Goal: Information Seeking & Learning: Learn about a topic

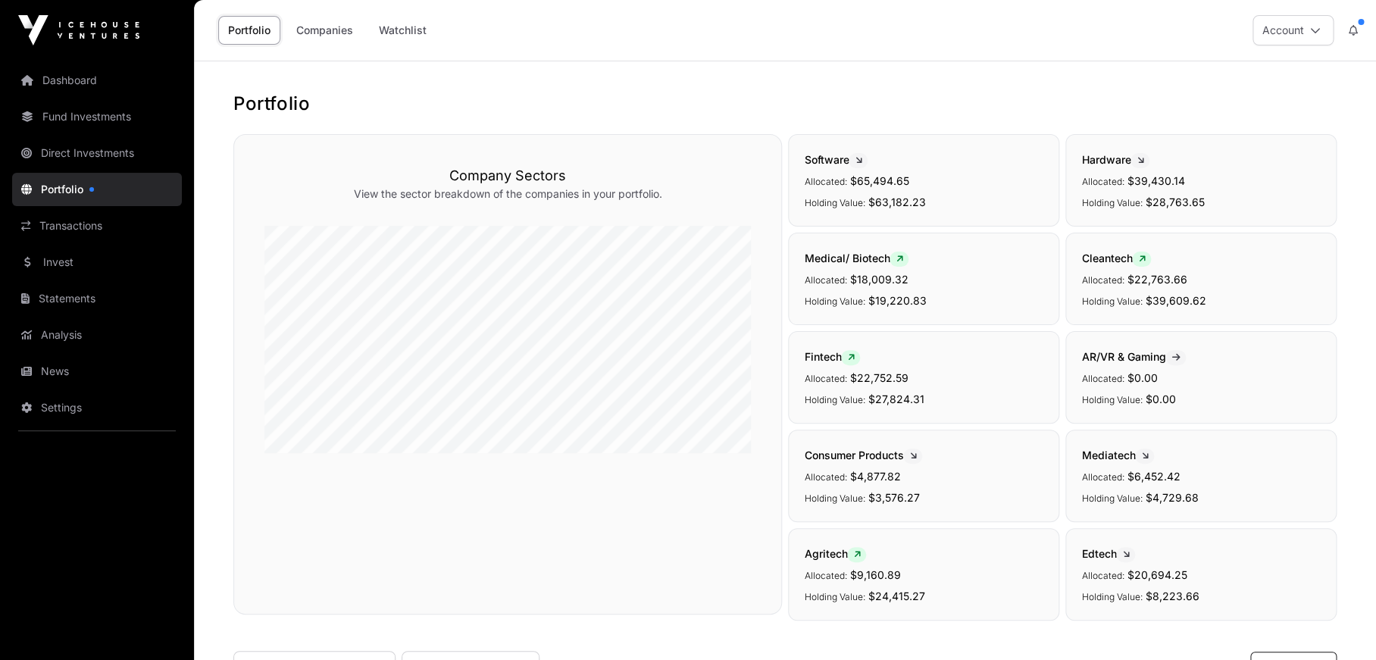
click at [320, 34] on link "Companies" at bounding box center [324, 30] width 77 height 29
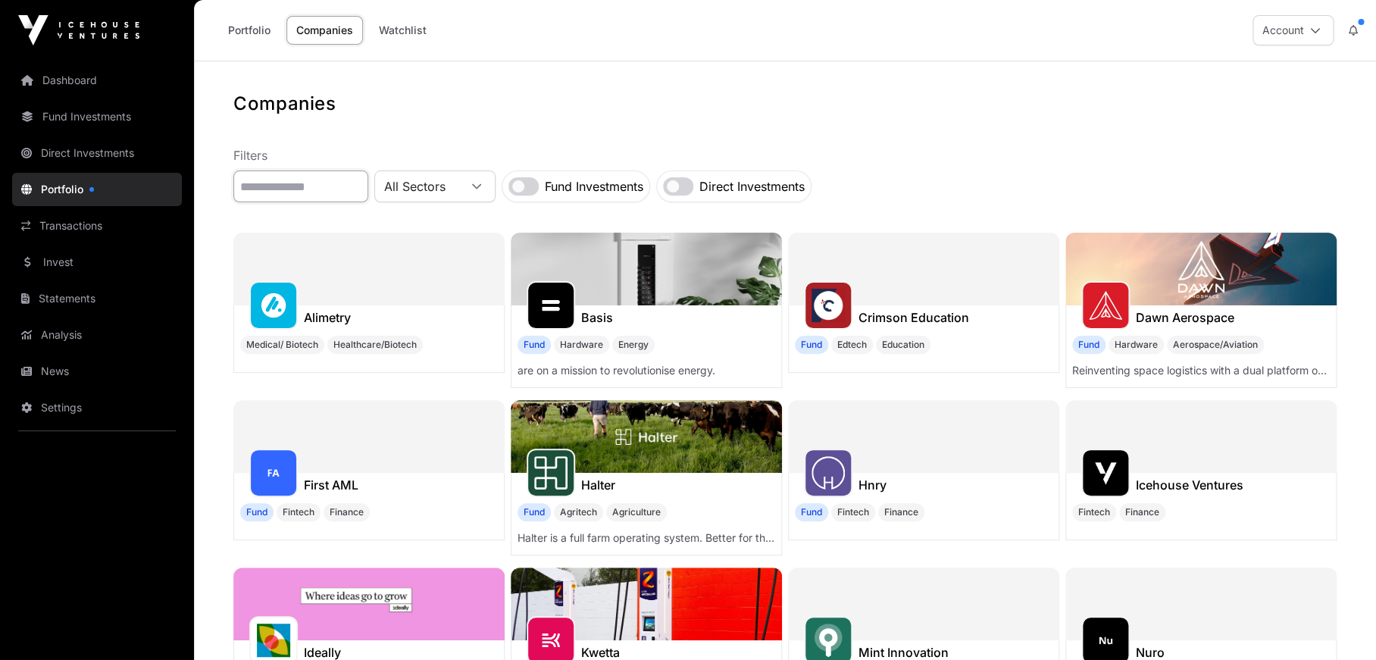
click at [350, 191] on input "text" at bounding box center [300, 186] width 135 height 32
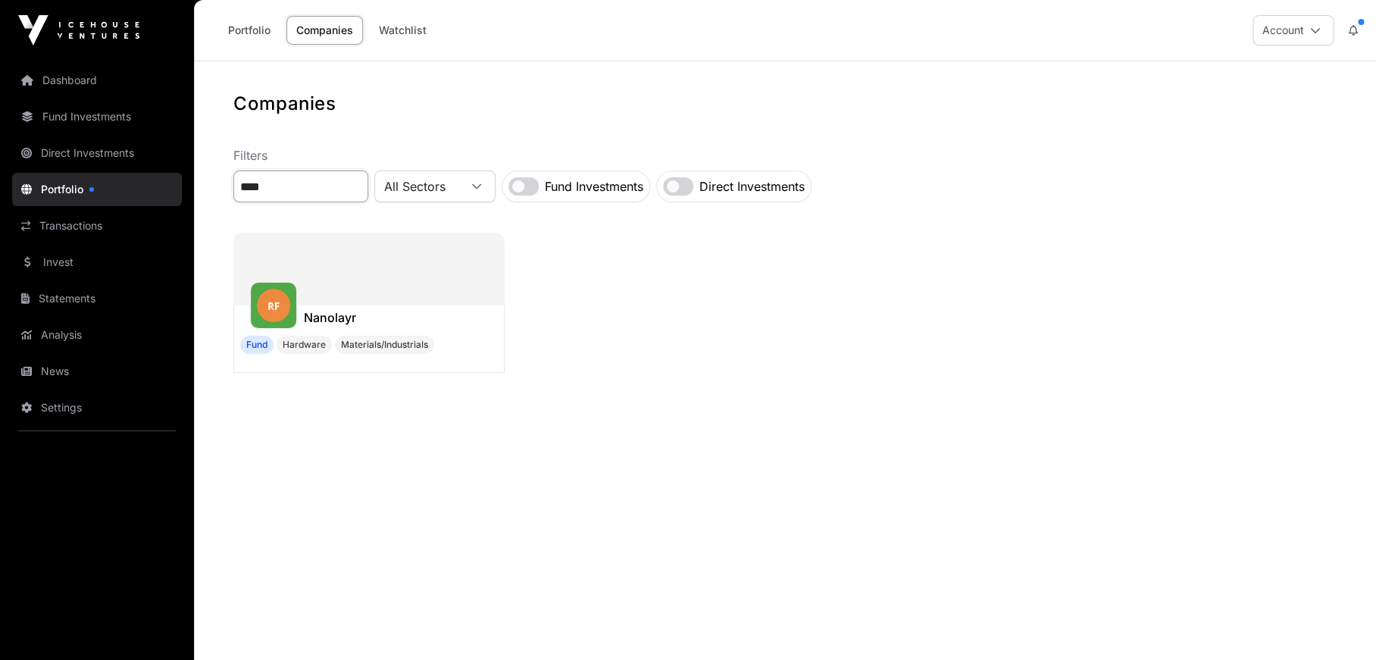
type input "****"
click at [311, 302] on div at bounding box center [368, 269] width 271 height 73
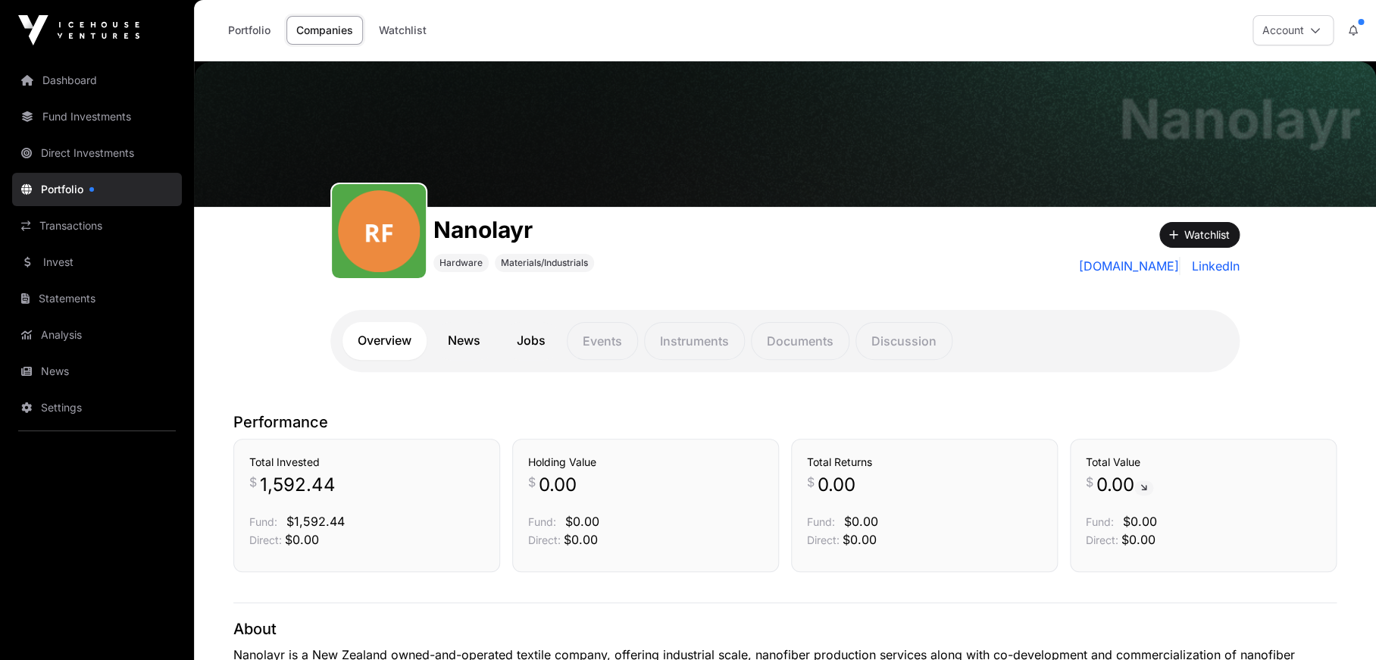
click at [326, 36] on link "Companies" at bounding box center [324, 30] width 77 height 29
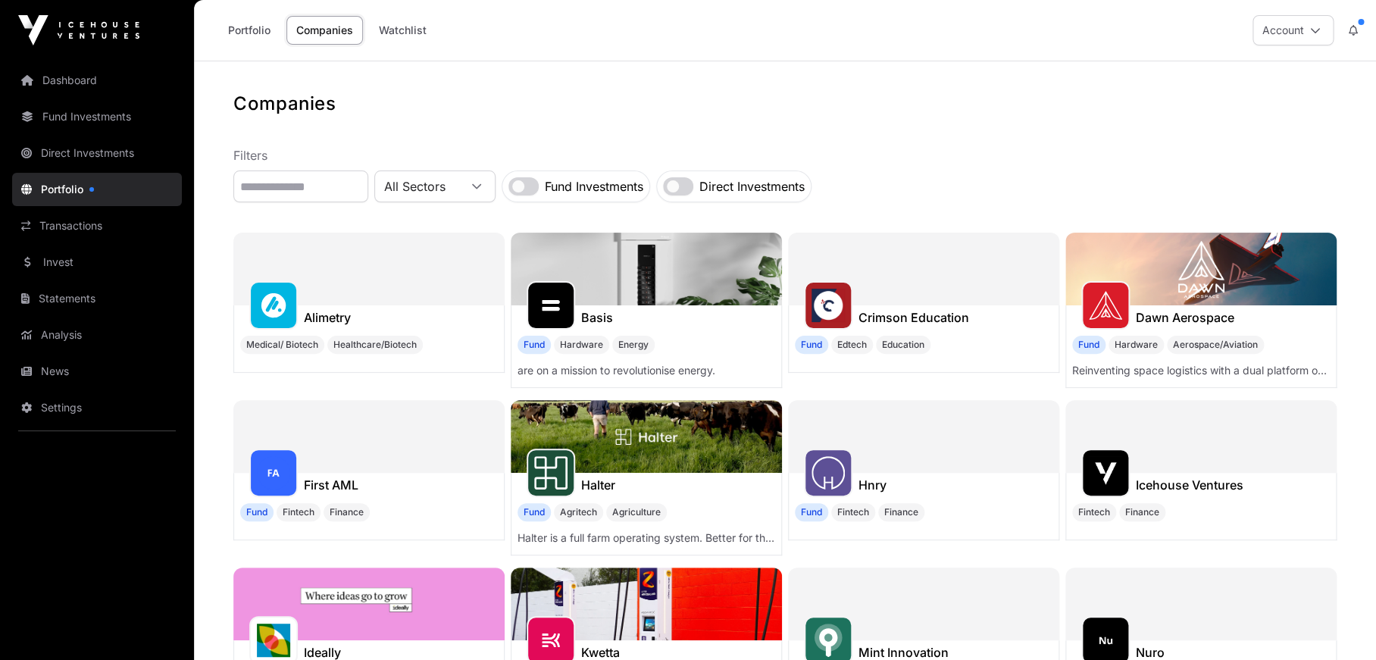
scroll to position [2, 0]
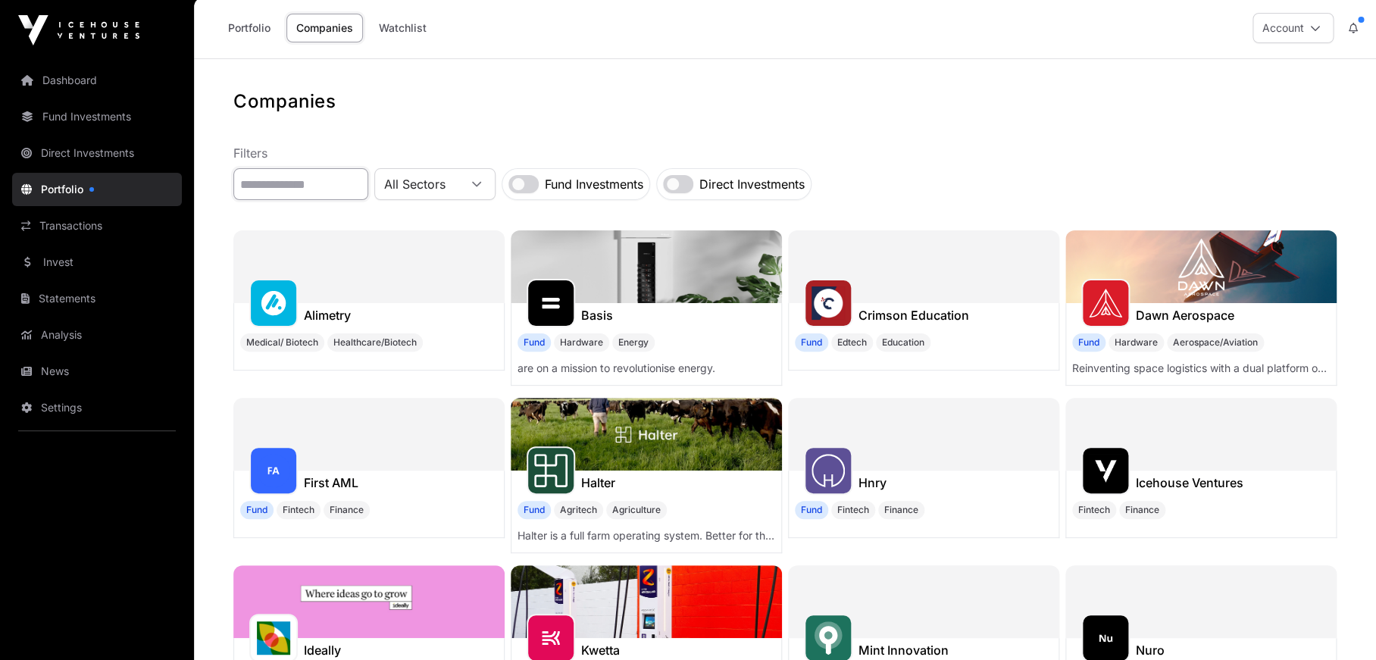
click at [320, 189] on input "text" at bounding box center [300, 184] width 135 height 32
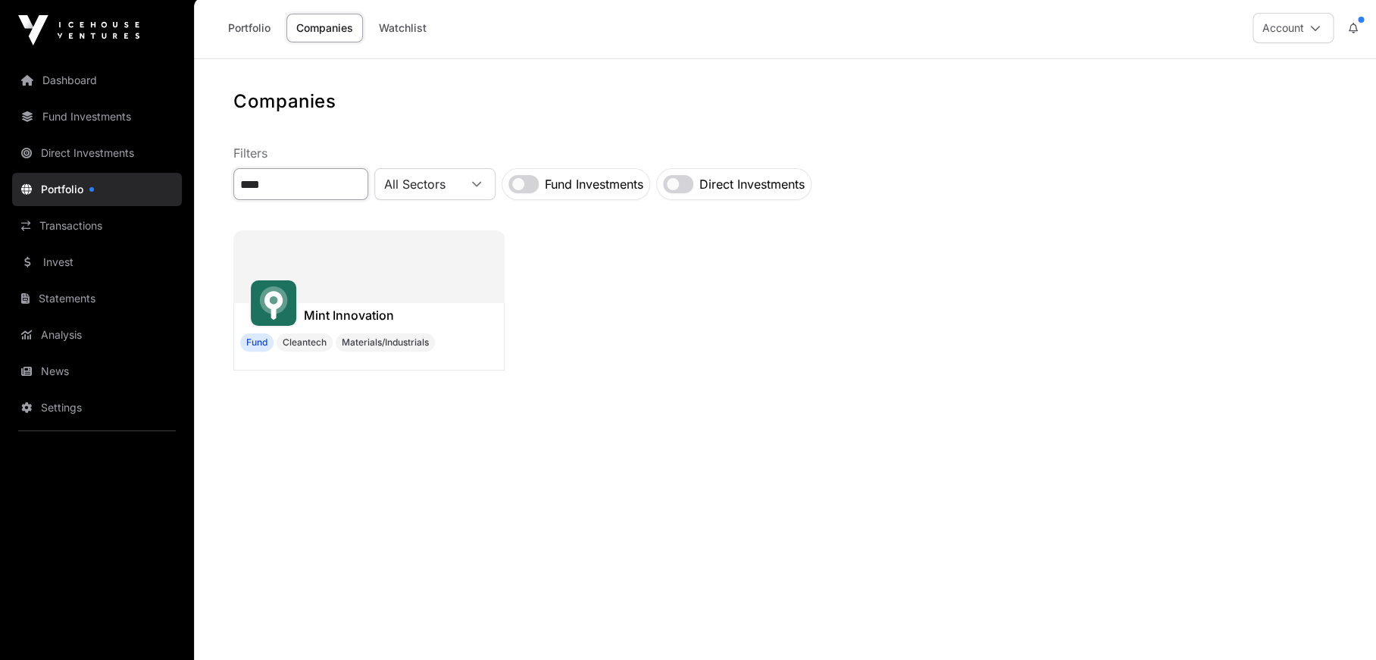
type input "****"
click at [324, 319] on h1 "Mint Innovation" at bounding box center [349, 315] width 90 height 18
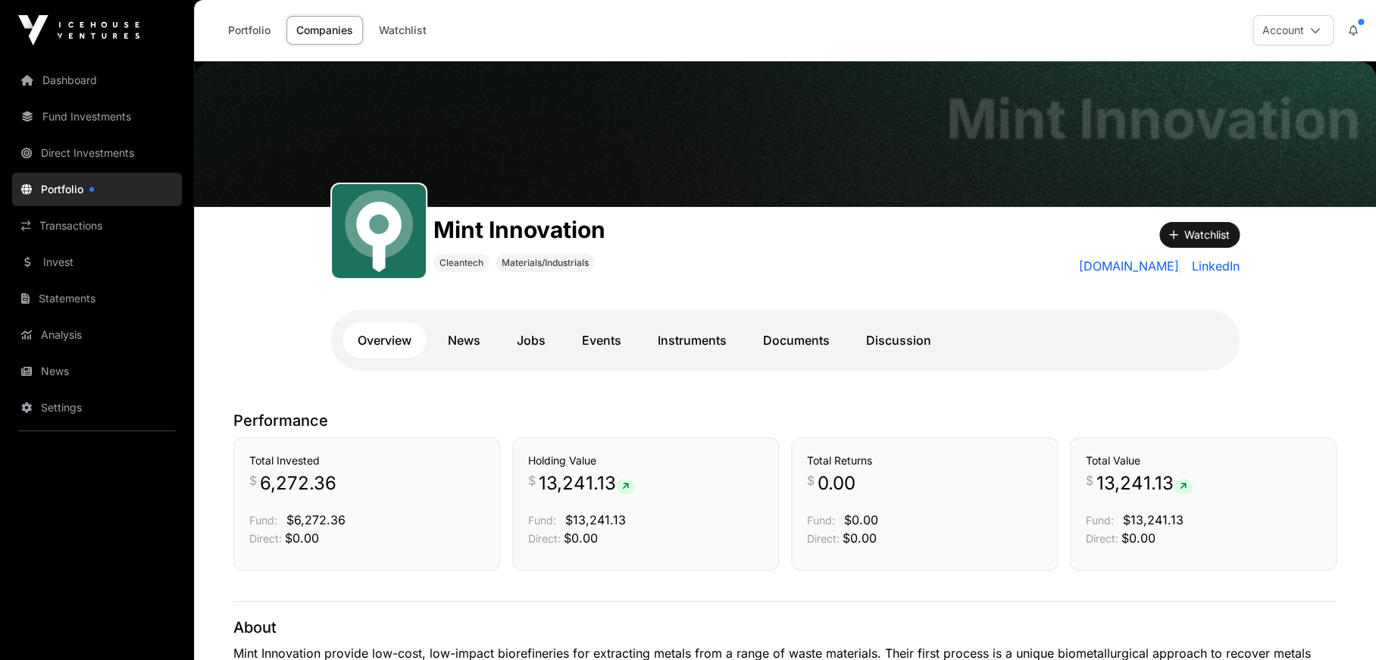
click at [331, 32] on link "Companies" at bounding box center [324, 30] width 77 height 29
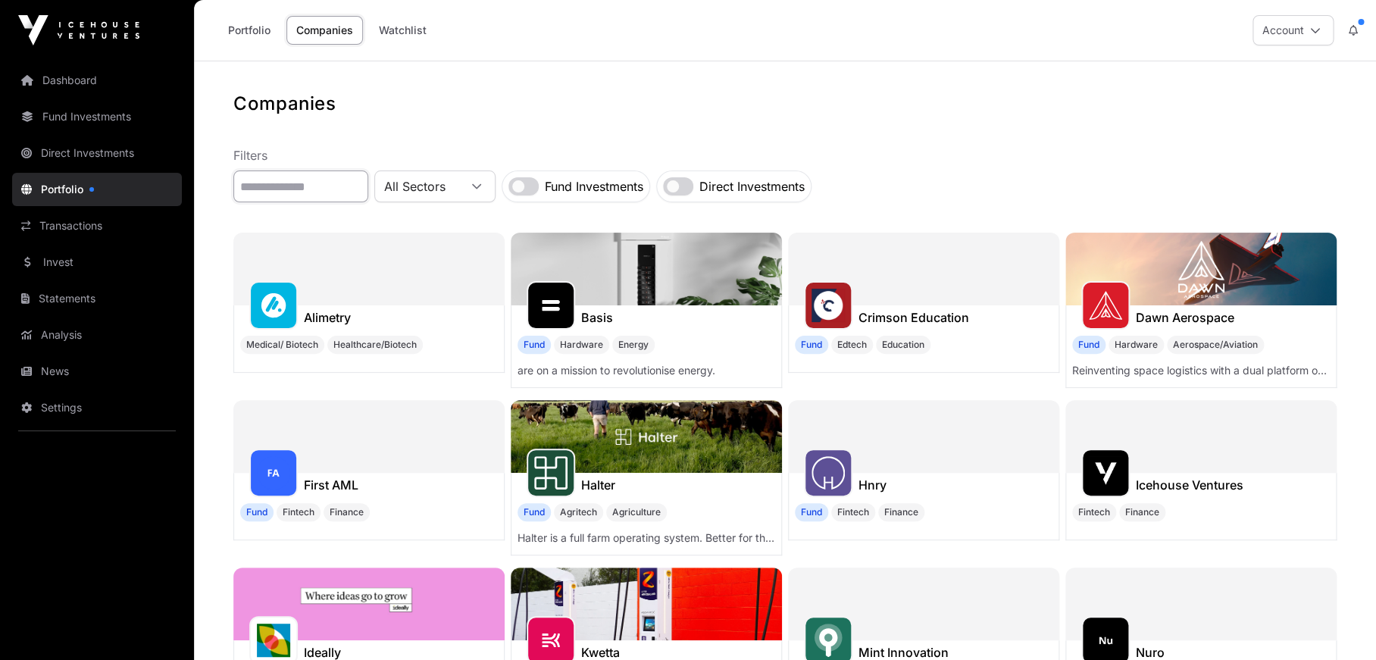
click at [347, 179] on input "text" at bounding box center [300, 186] width 135 height 32
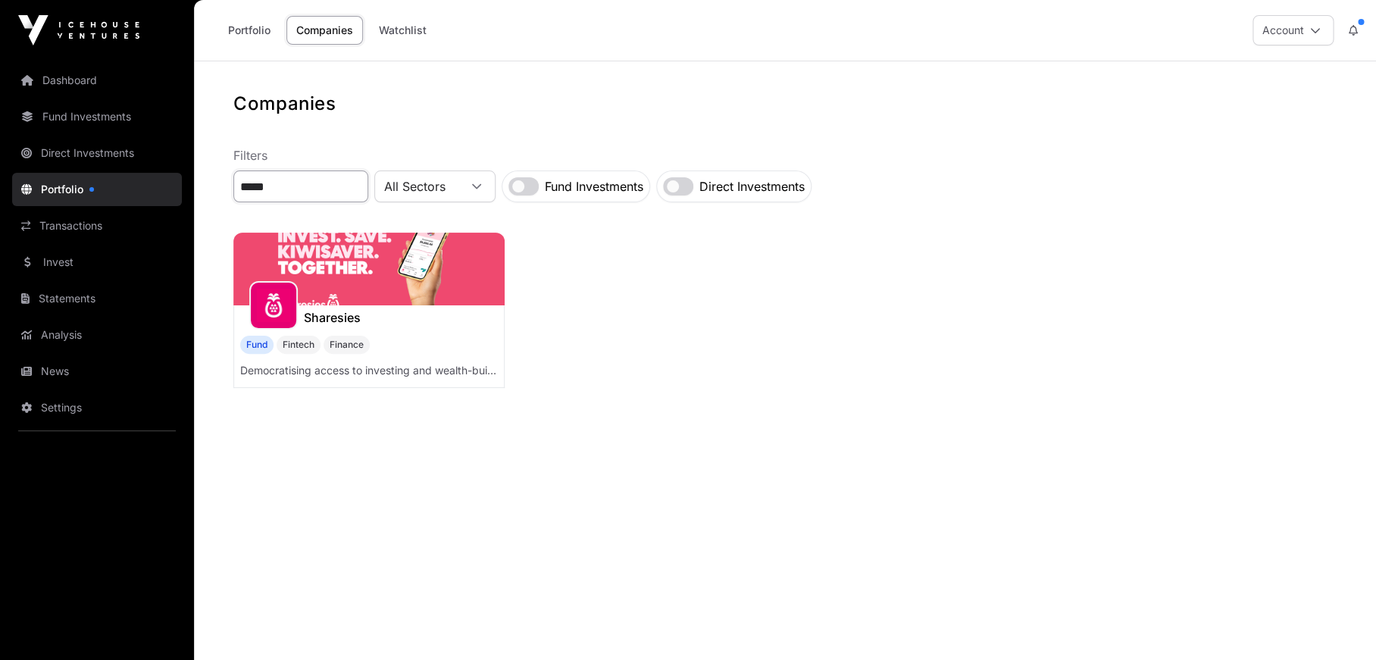
type input "*****"
click at [361, 317] on div "Sharesies" at bounding box center [369, 317] width 270 height 24
click at [370, 280] on img at bounding box center [368, 269] width 271 height 73
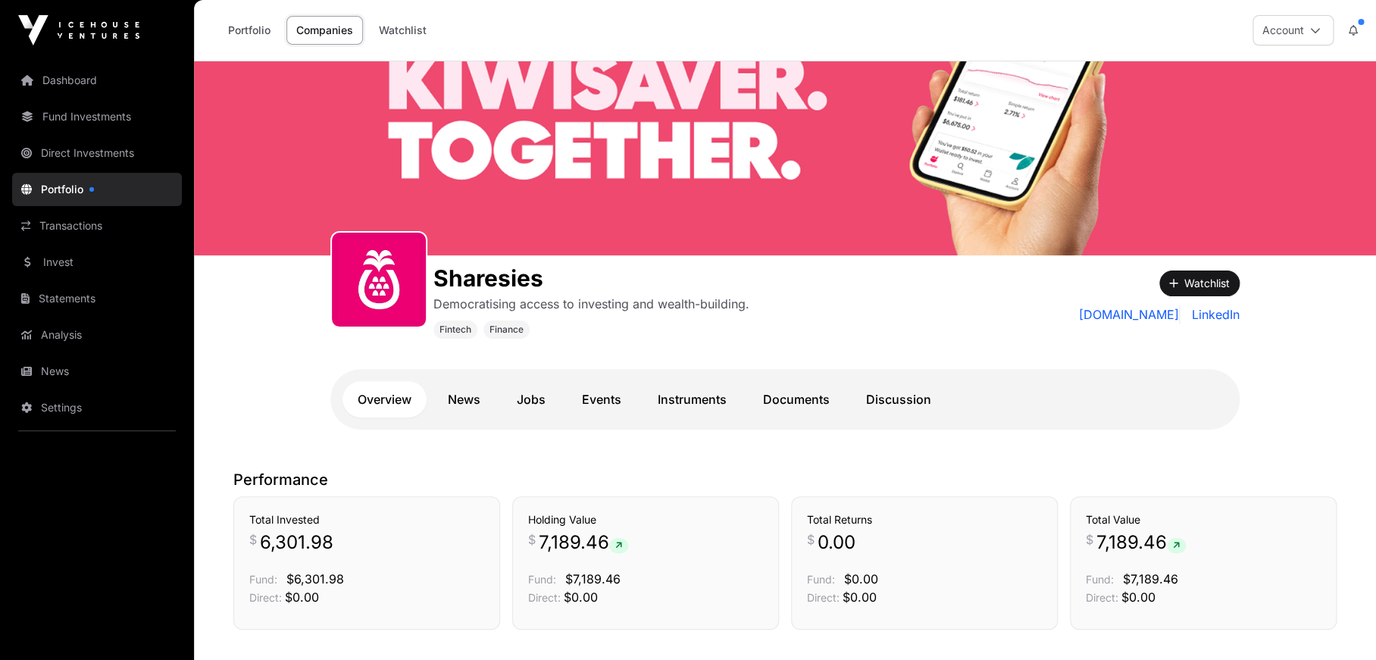
scroll to position [21, 0]
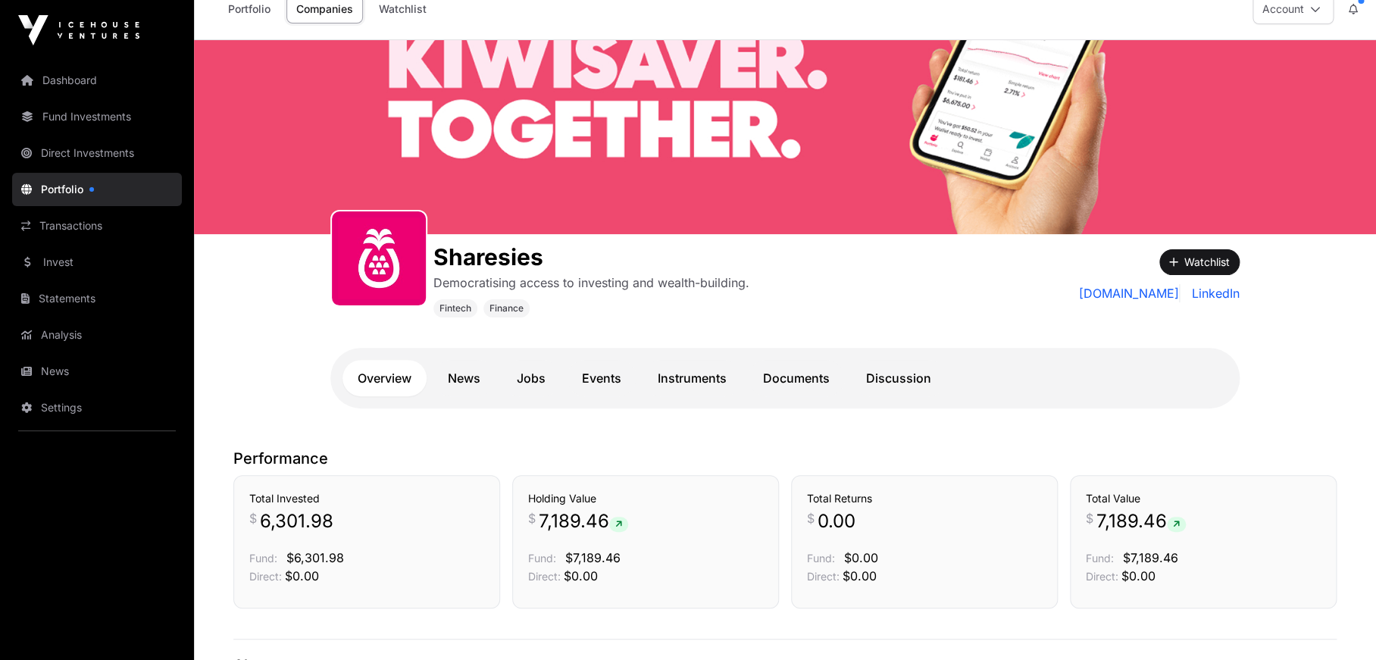
click at [312, 9] on link "Companies" at bounding box center [324, 9] width 77 height 29
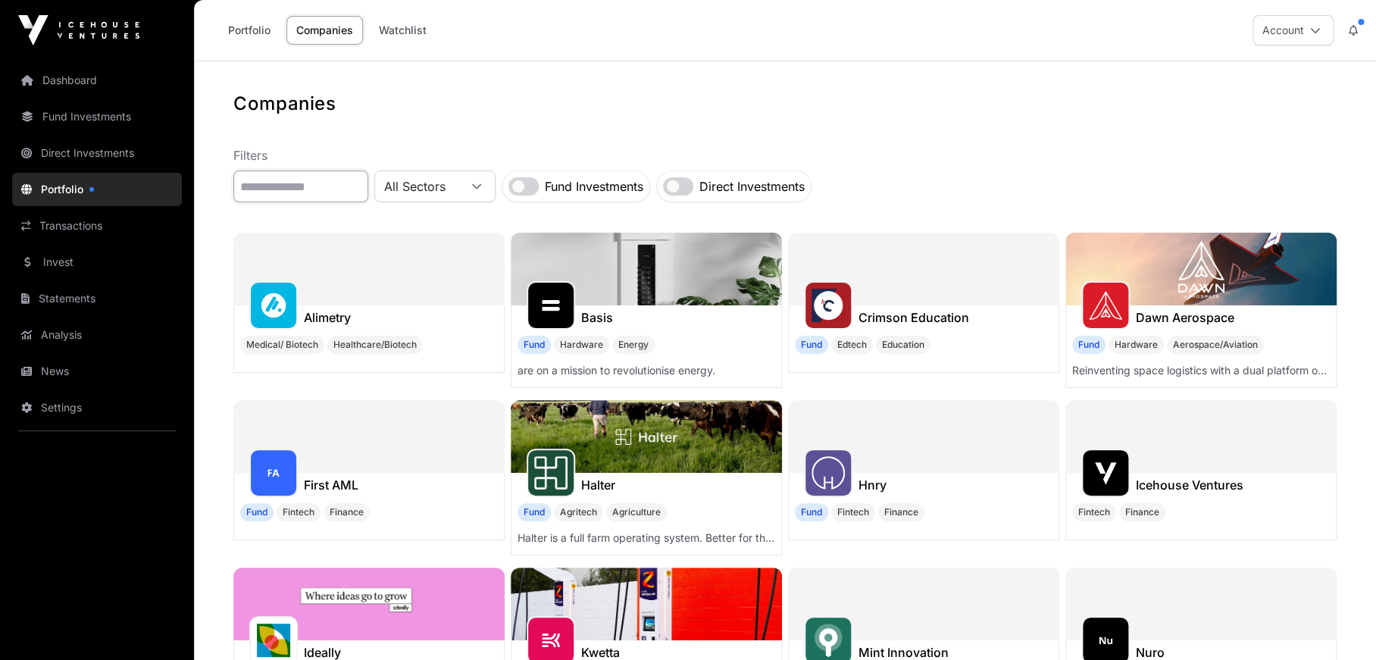
click at [321, 189] on input "text" at bounding box center [300, 186] width 135 height 32
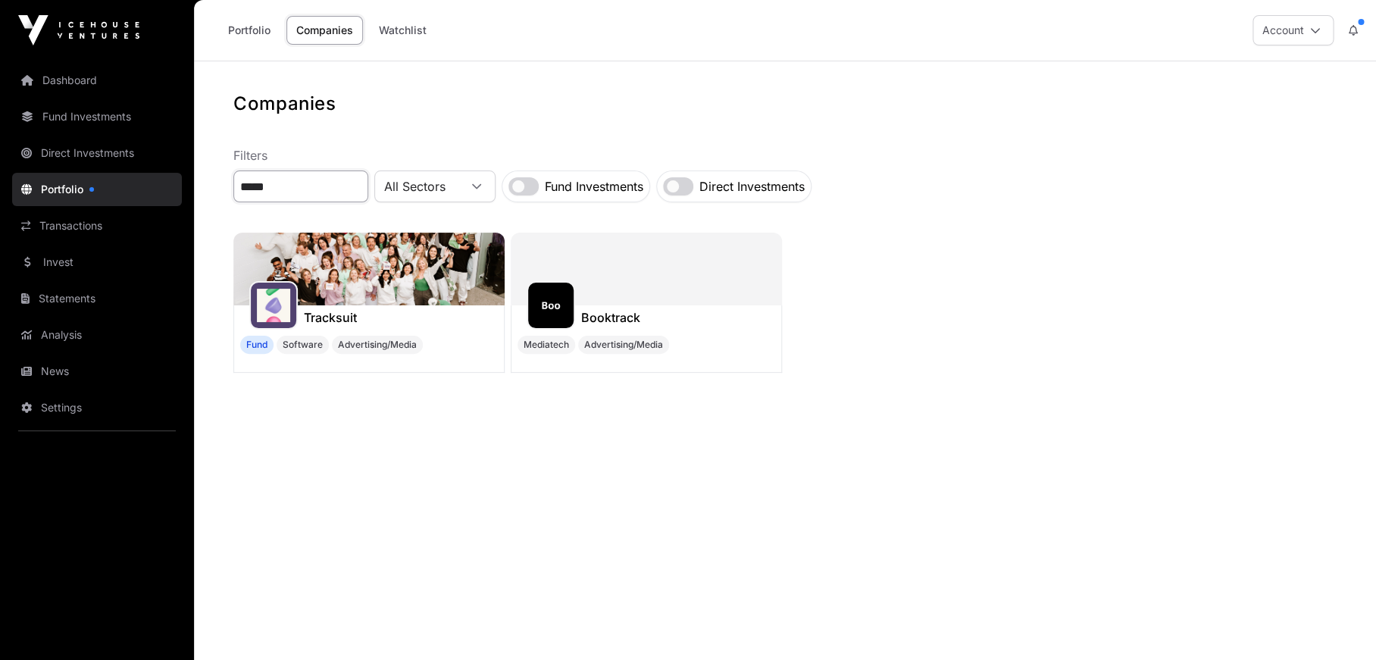
type input "*****"
click at [370, 269] on img at bounding box center [368, 269] width 271 height 73
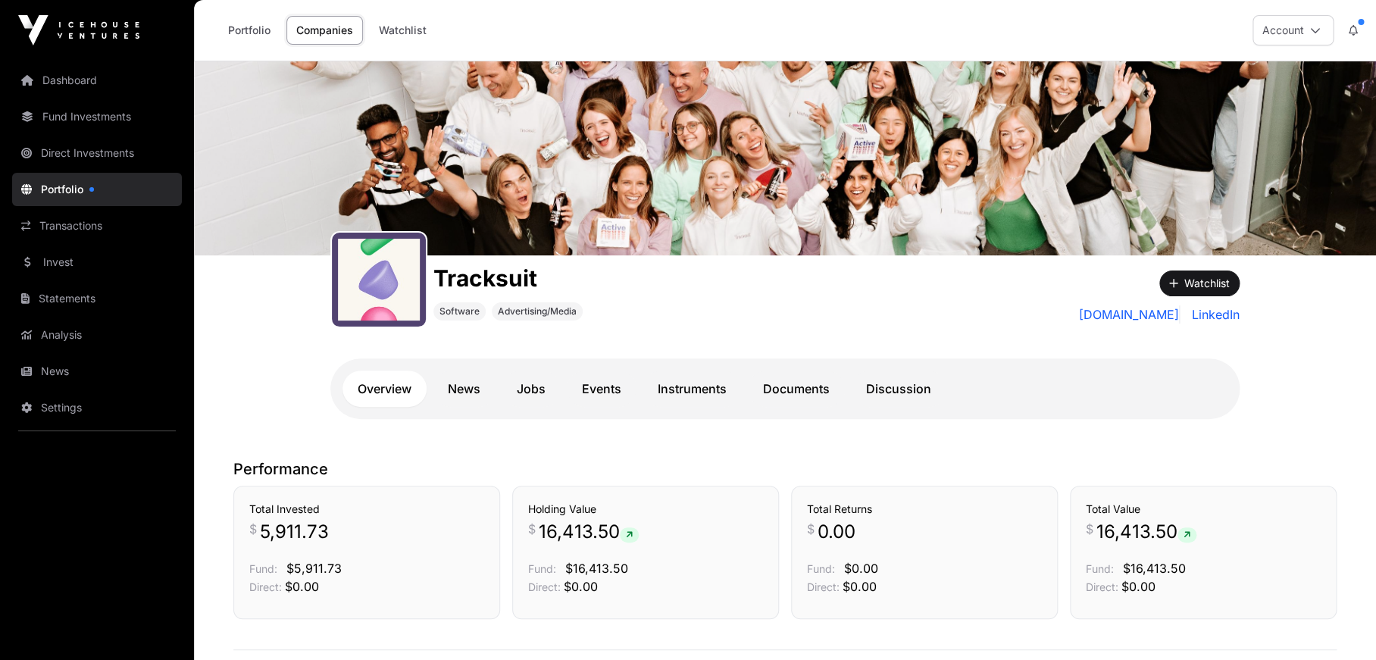
click at [329, 39] on link "Companies" at bounding box center [324, 30] width 77 height 29
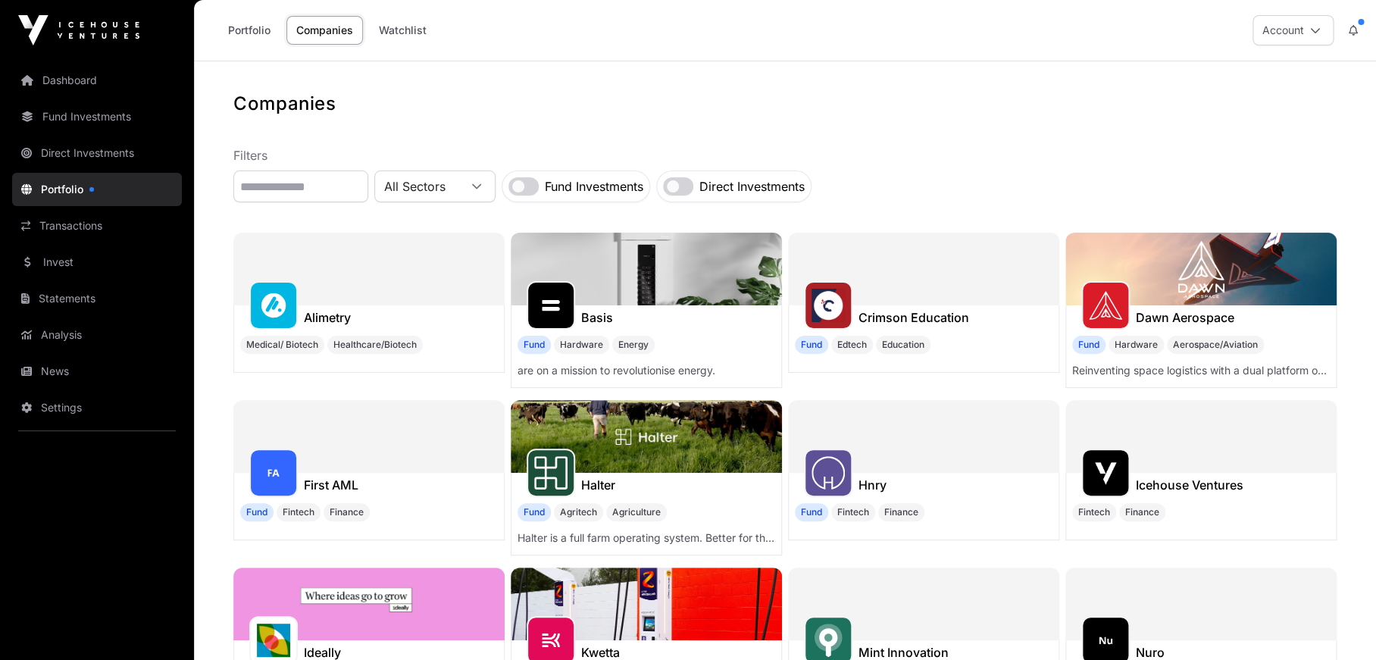
scroll to position [5, 0]
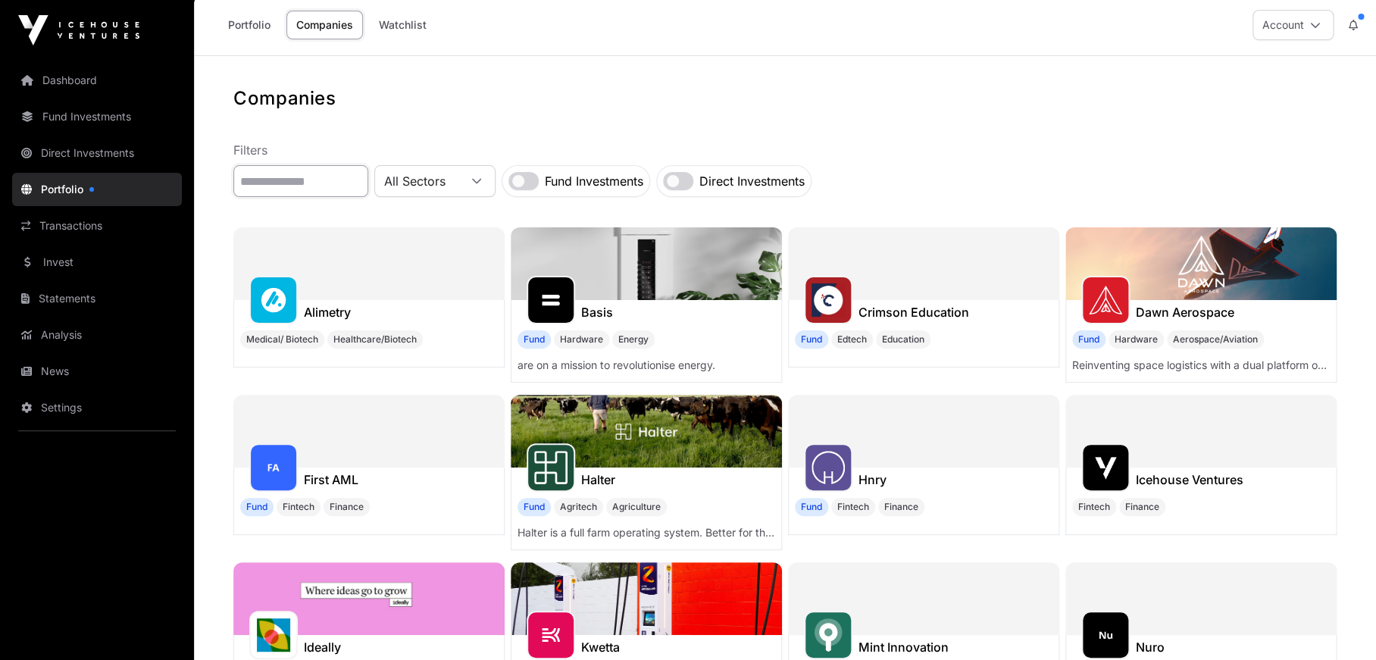
click at [275, 187] on input "text" at bounding box center [300, 181] width 135 height 32
click at [688, 333] on div "Fund Hardware Energy" at bounding box center [646, 339] width 258 height 18
click at [689, 283] on img at bounding box center [646, 263] width 271 height 73
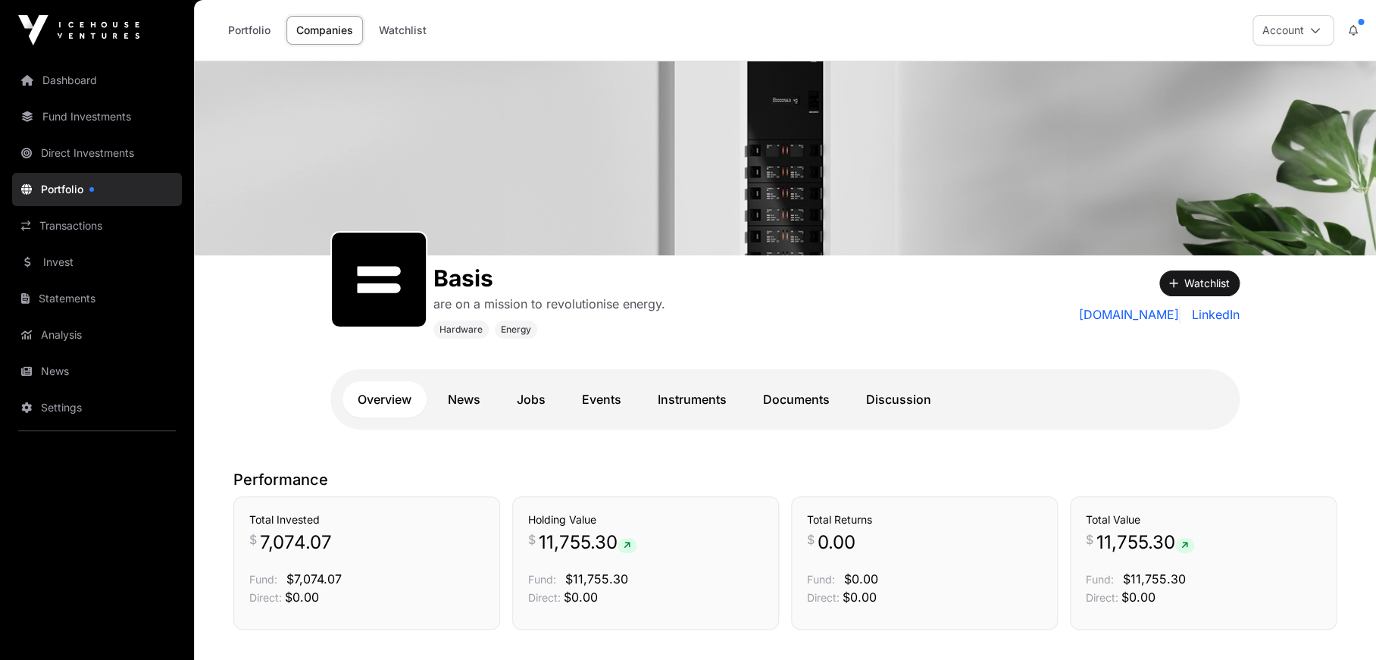
click at [330, 30] on link "Companies" at bounding box center [324, 30] width 77 height 29
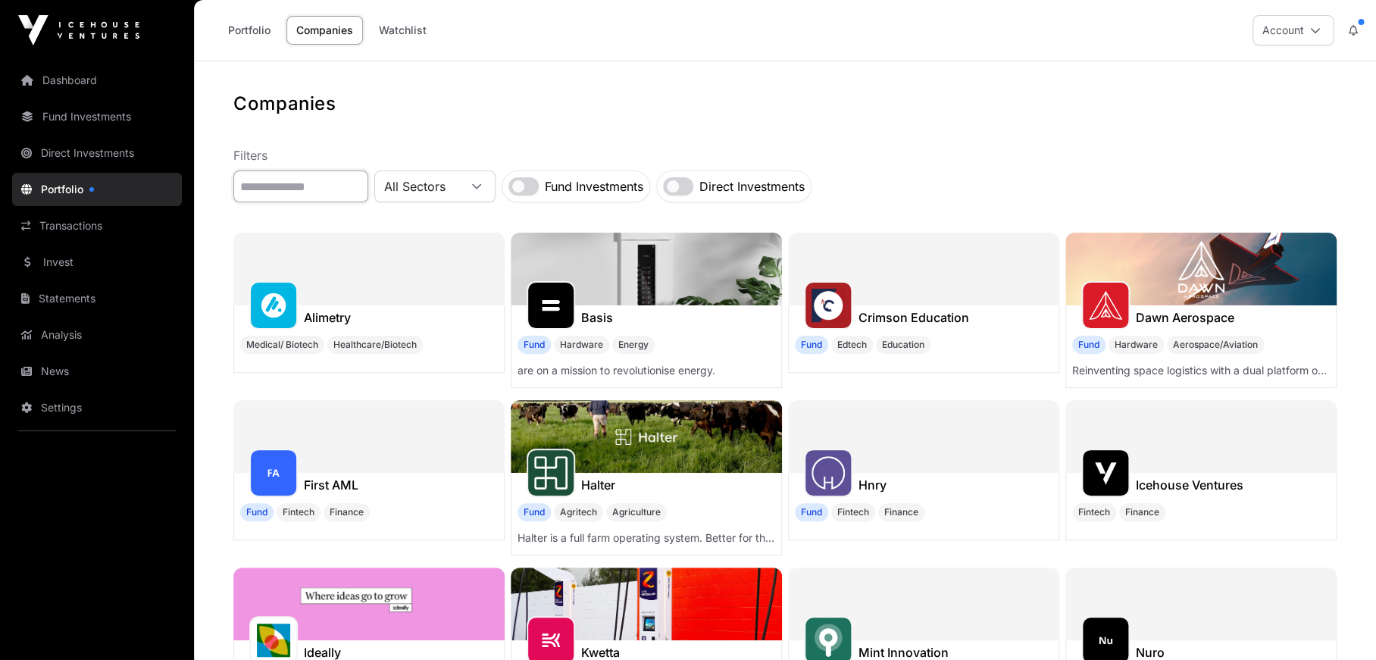
click at [341, 195] on input "text" at bounding box center [300, 186] width 135 height 32
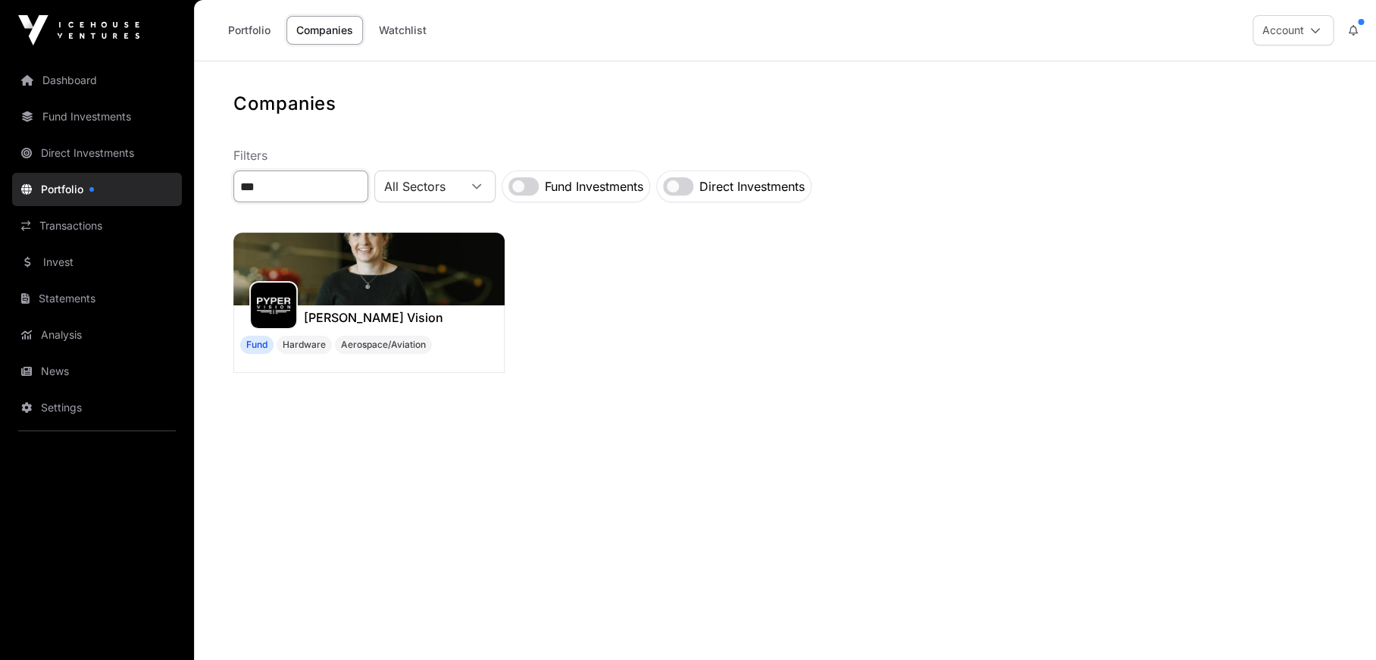
type input "***"
click at [324, 261] on img at bounding box center [368, 269] width 271 height 73
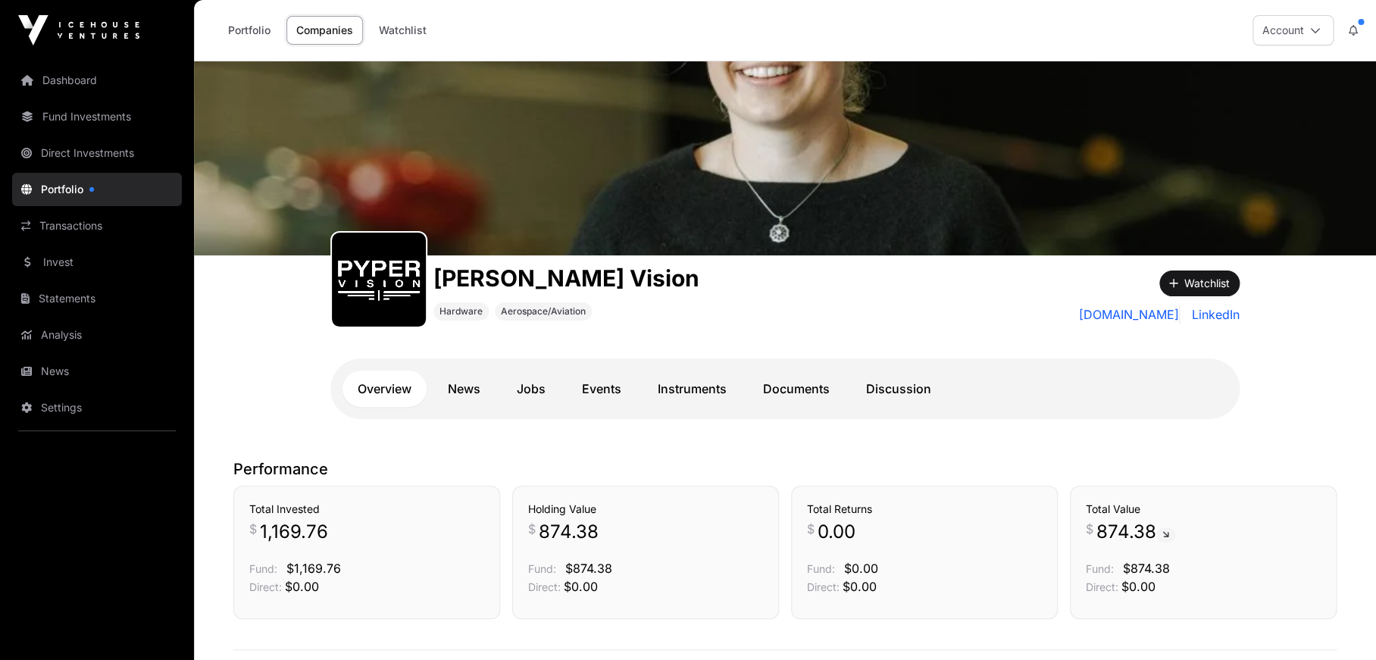
click at [326, 28] on link "Companies" at bounding box center [324, 30] width 77 height 29
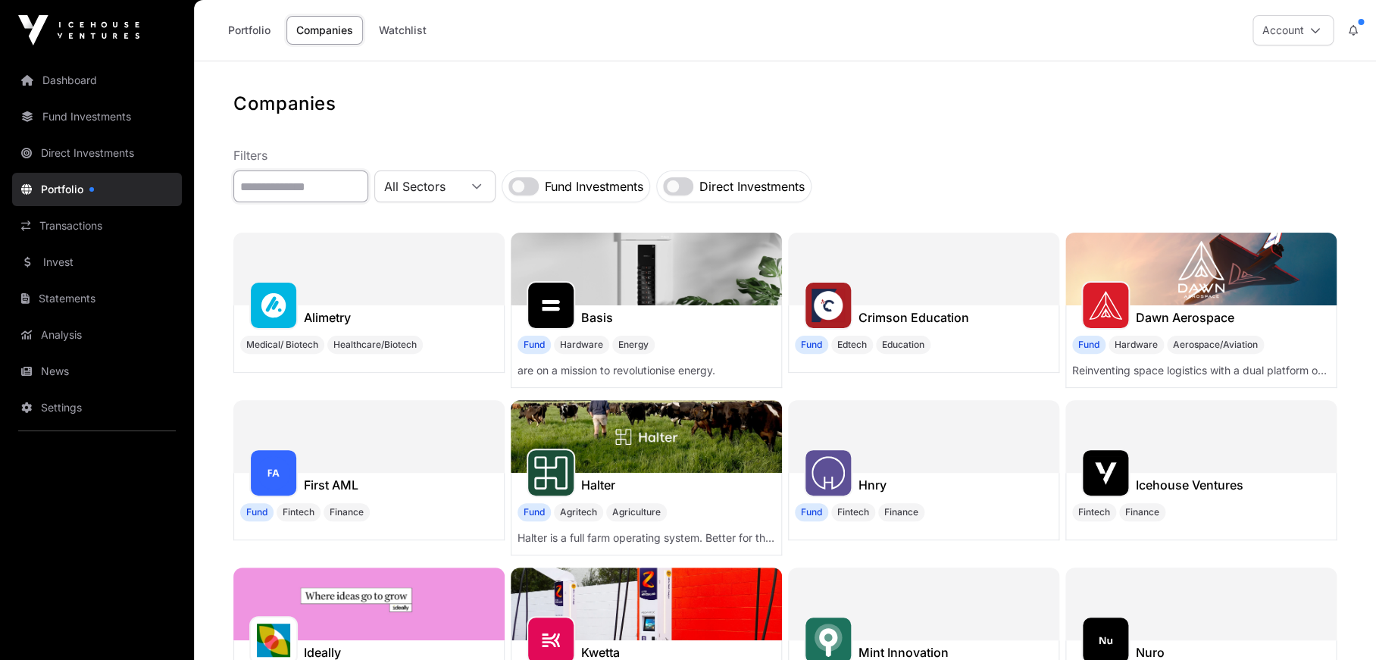
click at [322, 175] on input "text" at bounding box center [300, 186] width 135 height 32
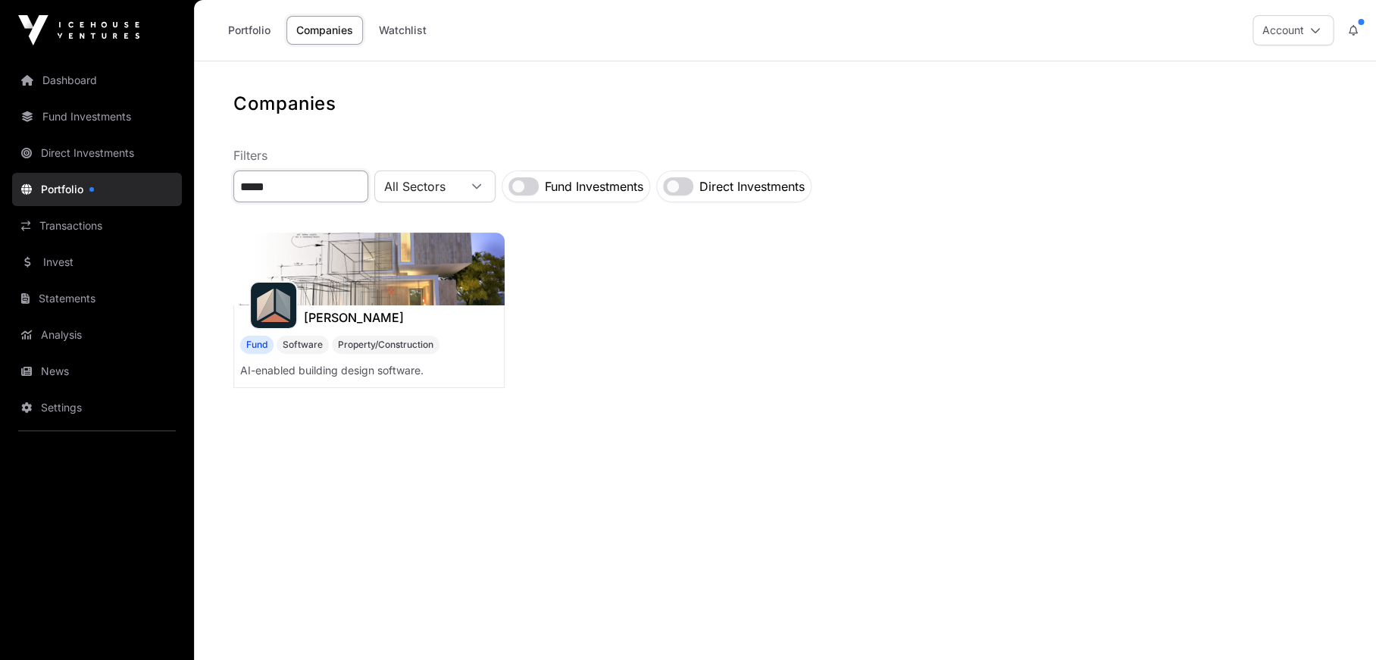
type input "*****"
click at [411, 281] on img at bounding box center [368, 269] width 271 height 73
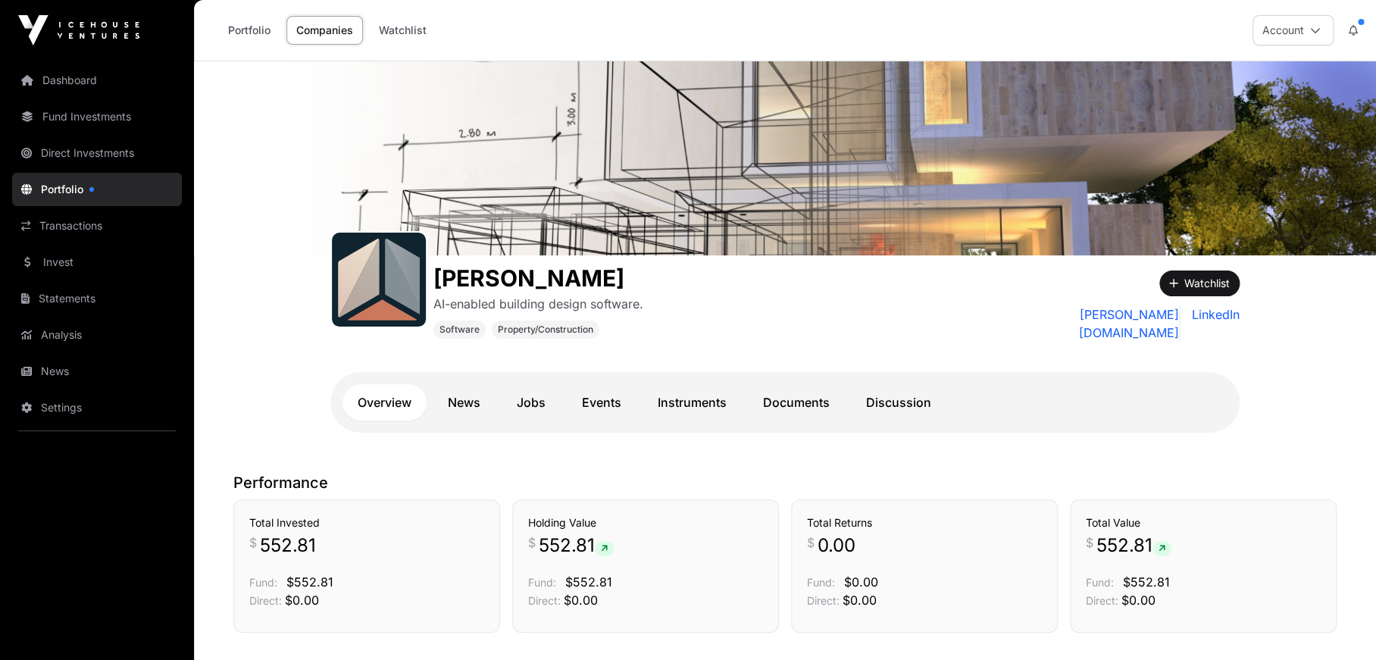
click at [330, 34] on link "Companies" at bounding box center [324, 30] width 77 height 29
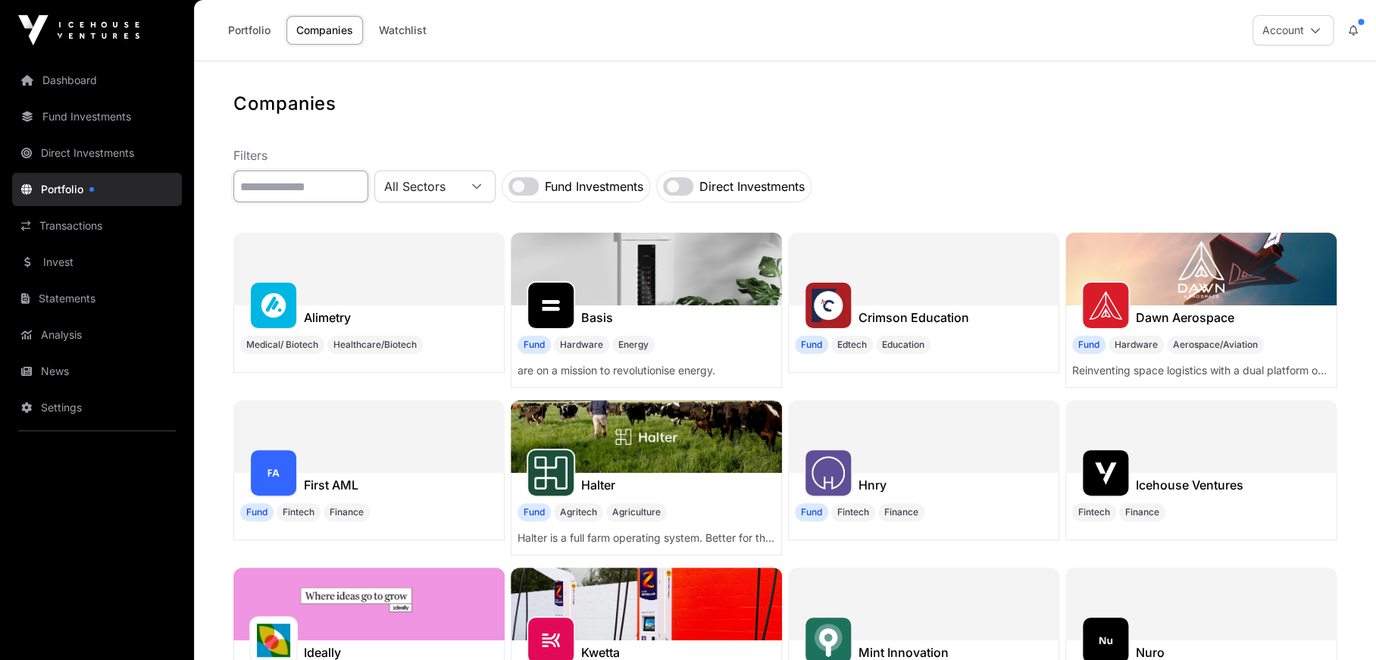
click at [337, 181] on input "text" at bounding box center [300, 186] width 135 height 32
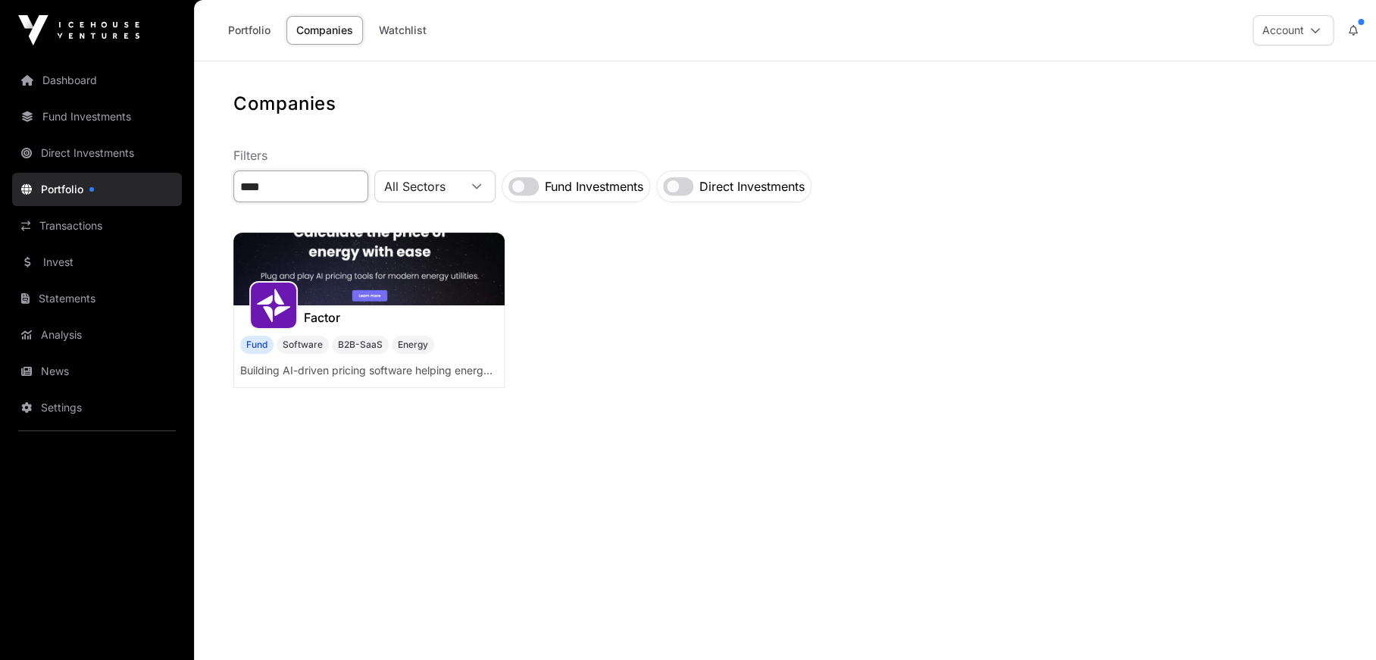
type input "****"
click at [379, 261] on img at bounding box center [368, 269] width 271 height 73
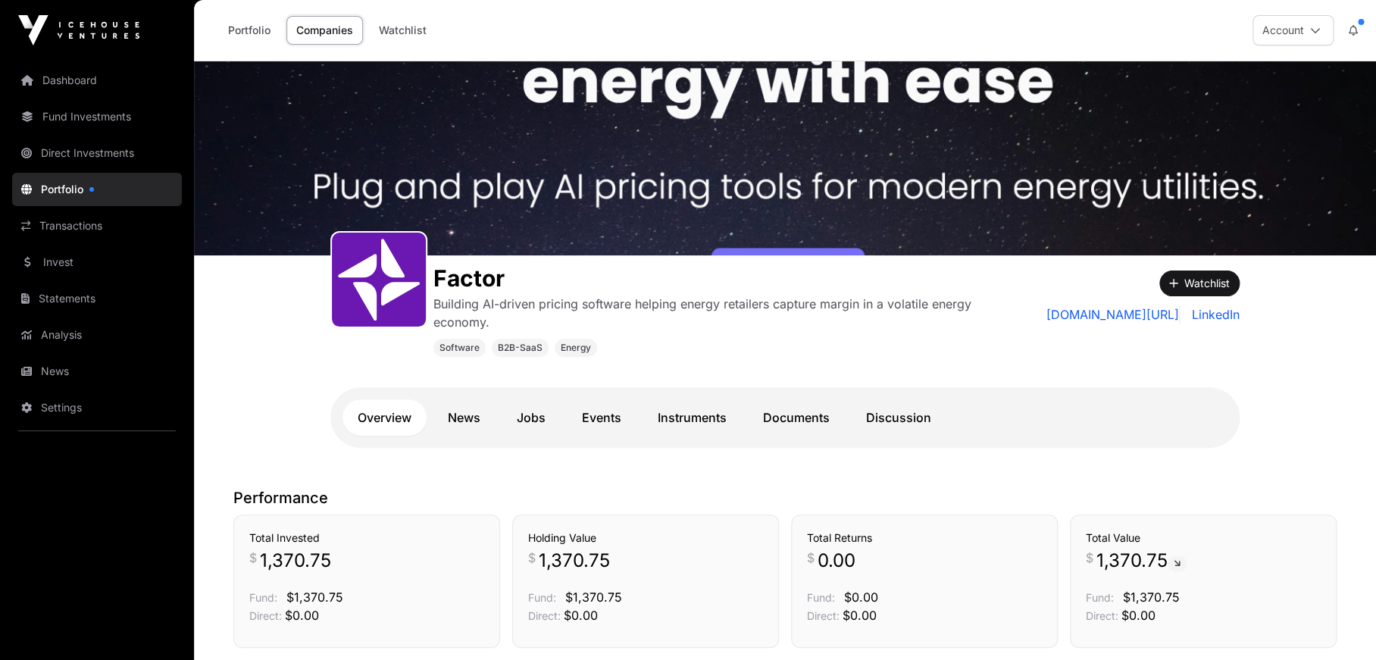
click at [324, 30] on link "Companies" at bounding box center [324, 30] width 77 height 29
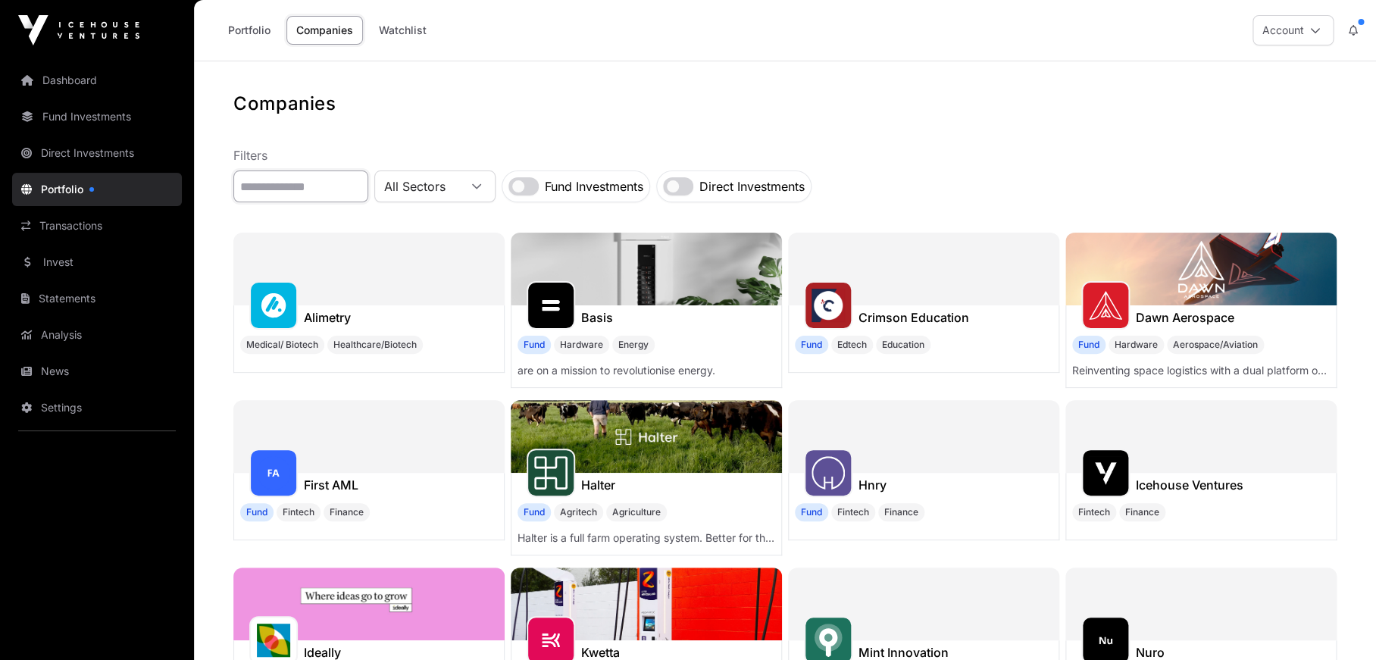
click at [342, 184] on input "text" at bounding box center [300, 186] width 135 height 32
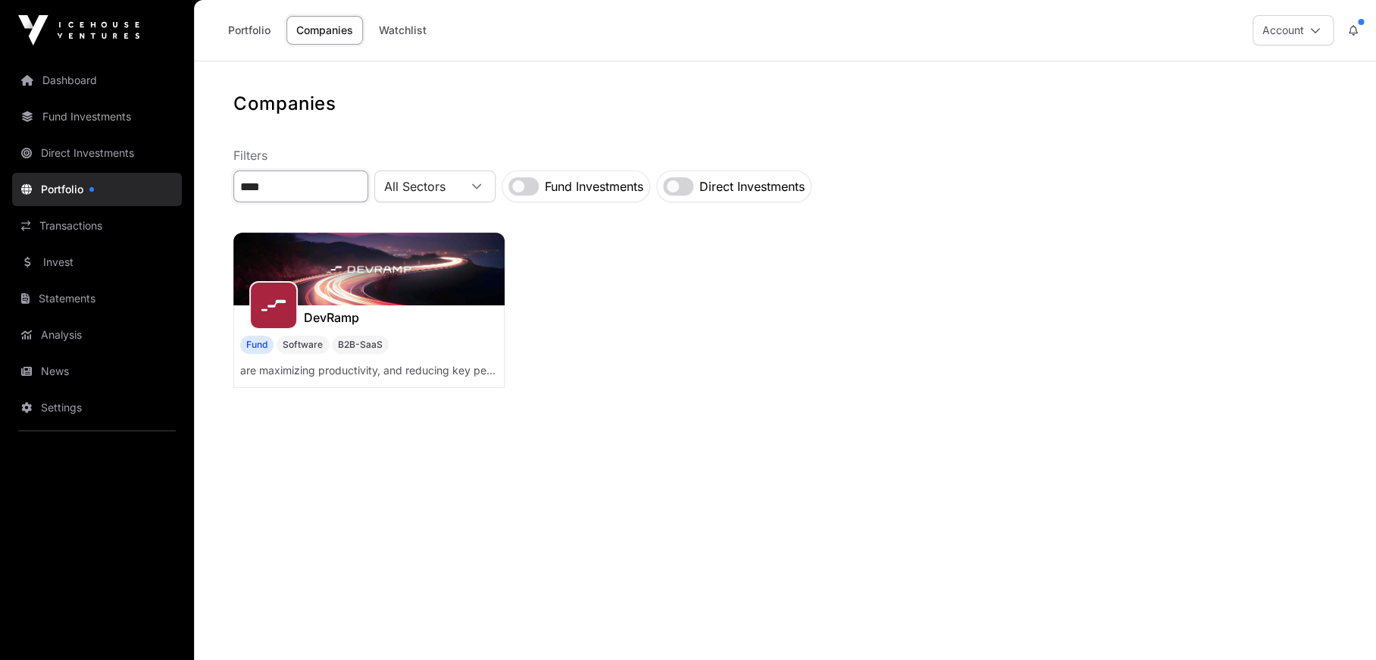
type input "****"
click at [370, 275] on img at bounding box center [368, 269] width 271 height 73
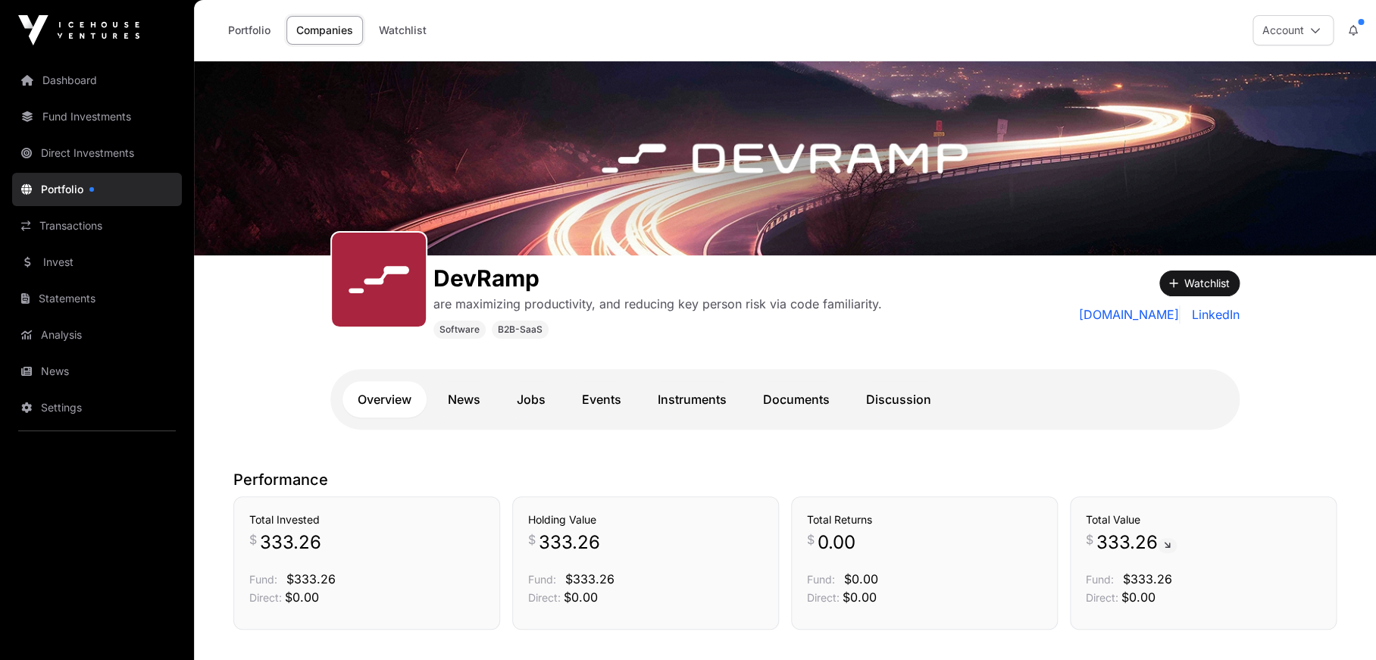
click at [336, 27] on link "Companies" at bounding box center [324, 30] width 77 height 29
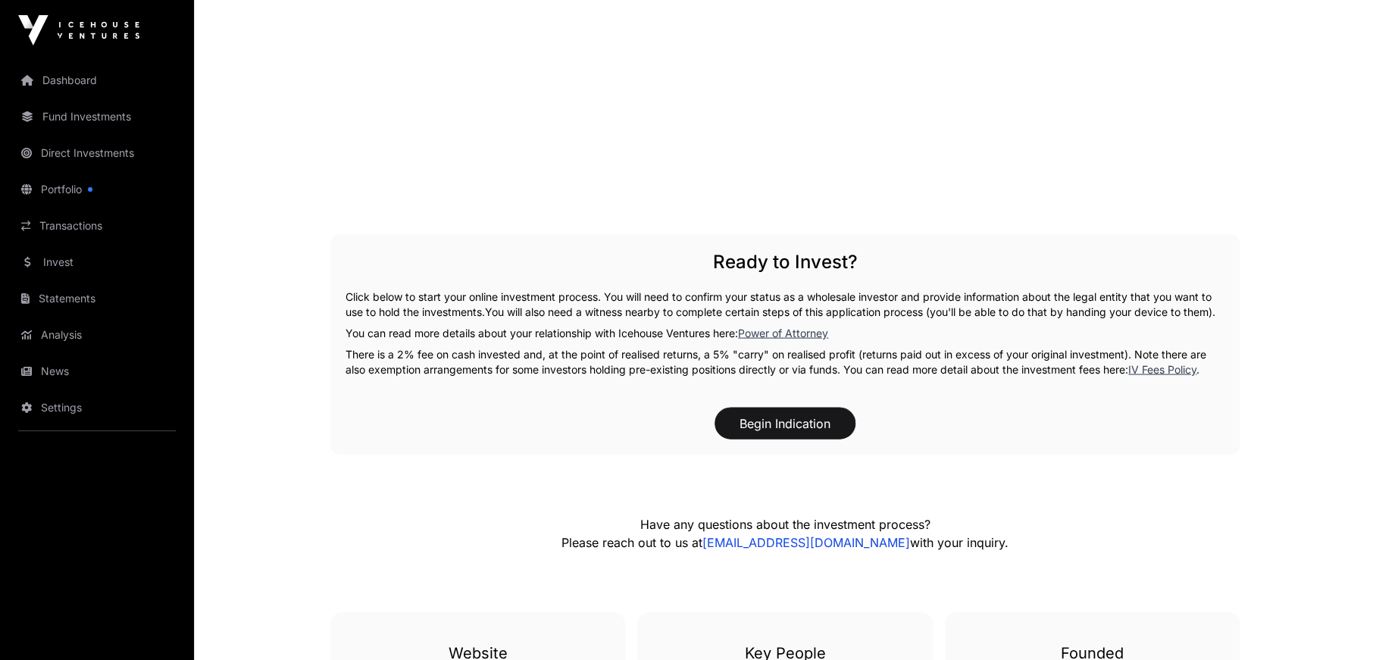
scroll to position [864, 0]
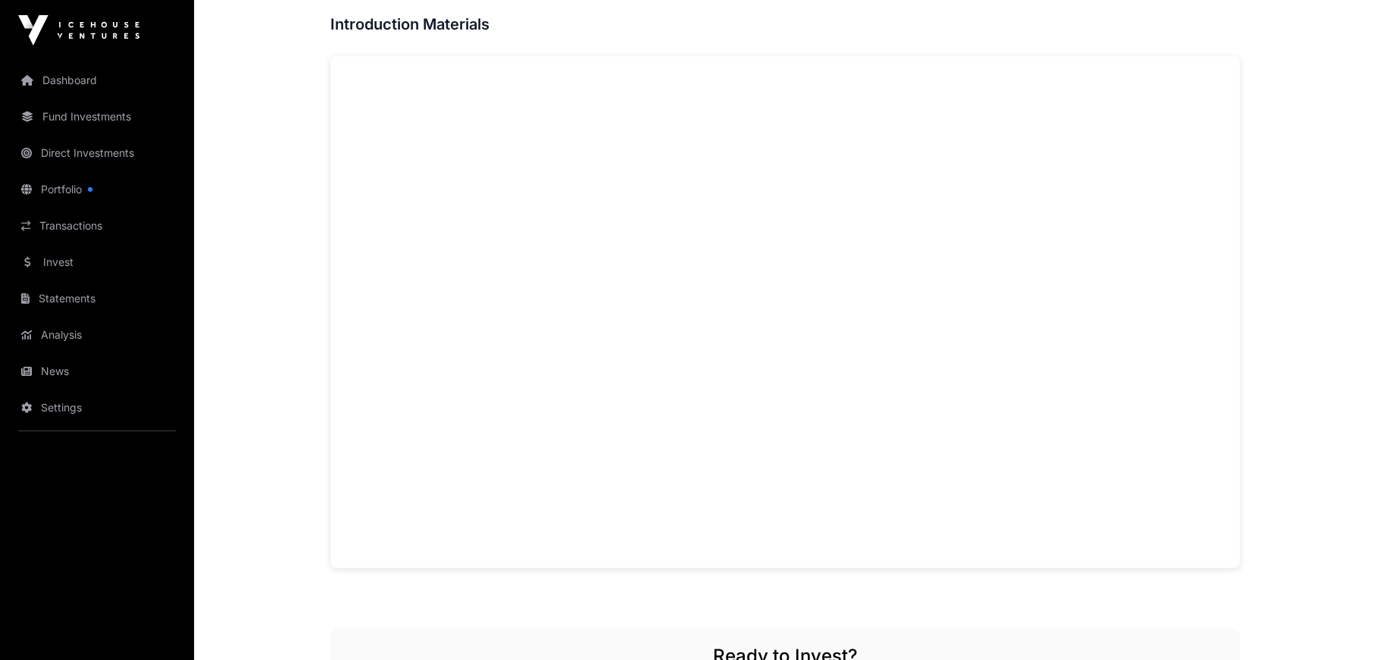
scroll to position [949, 0]
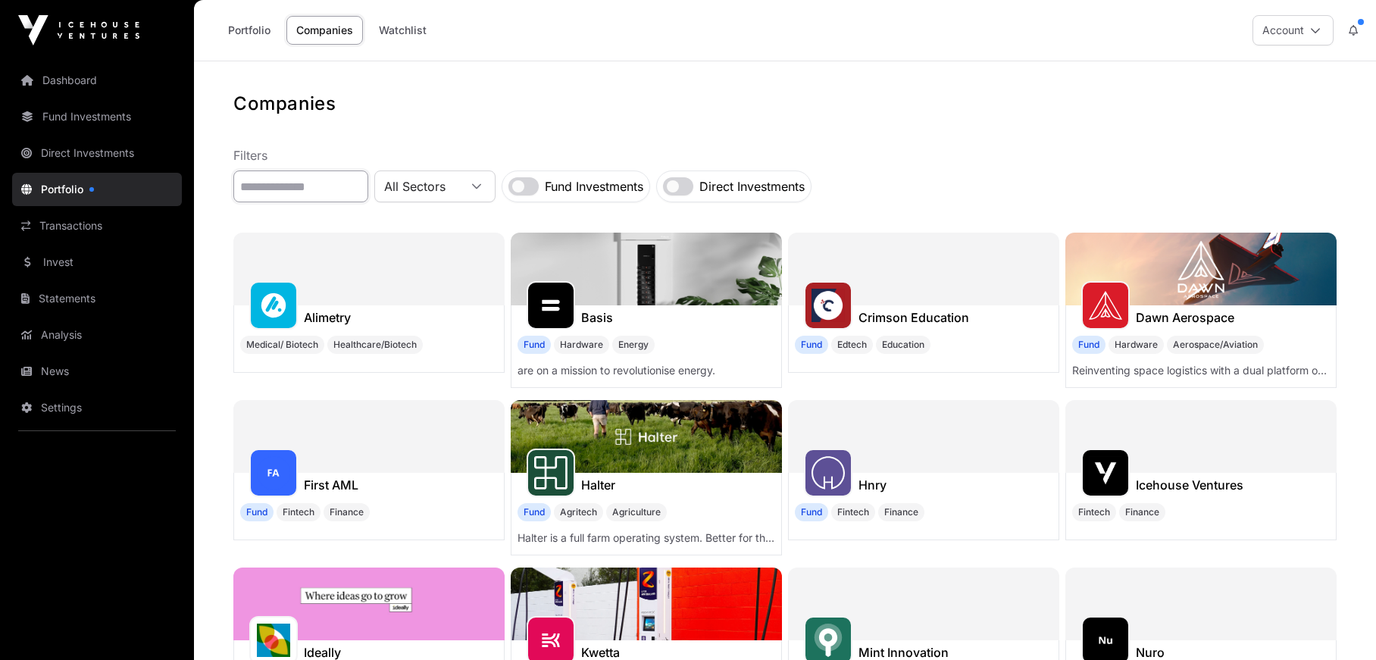
click at [255, 187] on input "text" at bounding box center [300, 186] width 135 height 32
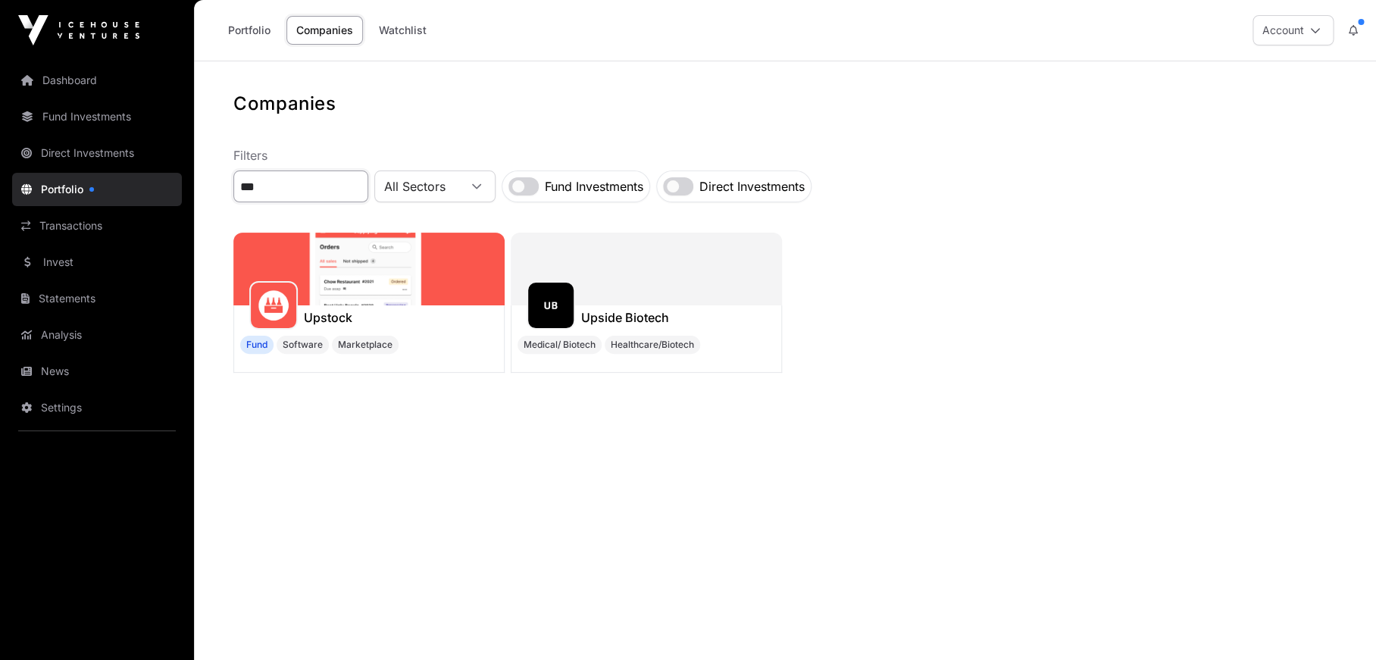
type input "***"
click at [339, 253] on img at bounding box center [368, 269] width 271 height 73
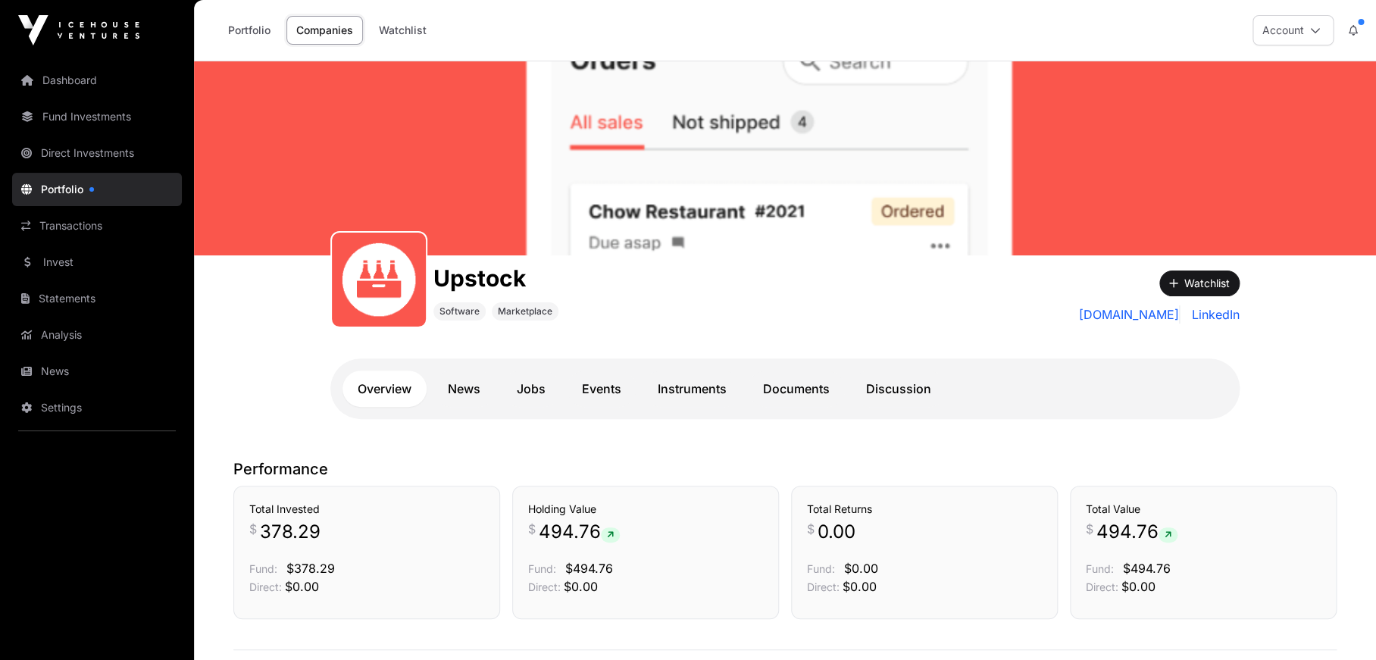
click at [327, 33] on link "Companies" at bounding box center [324, 30] width 77 height 29
